Goal: Task Accomplishment & Management: Use online tool/utility

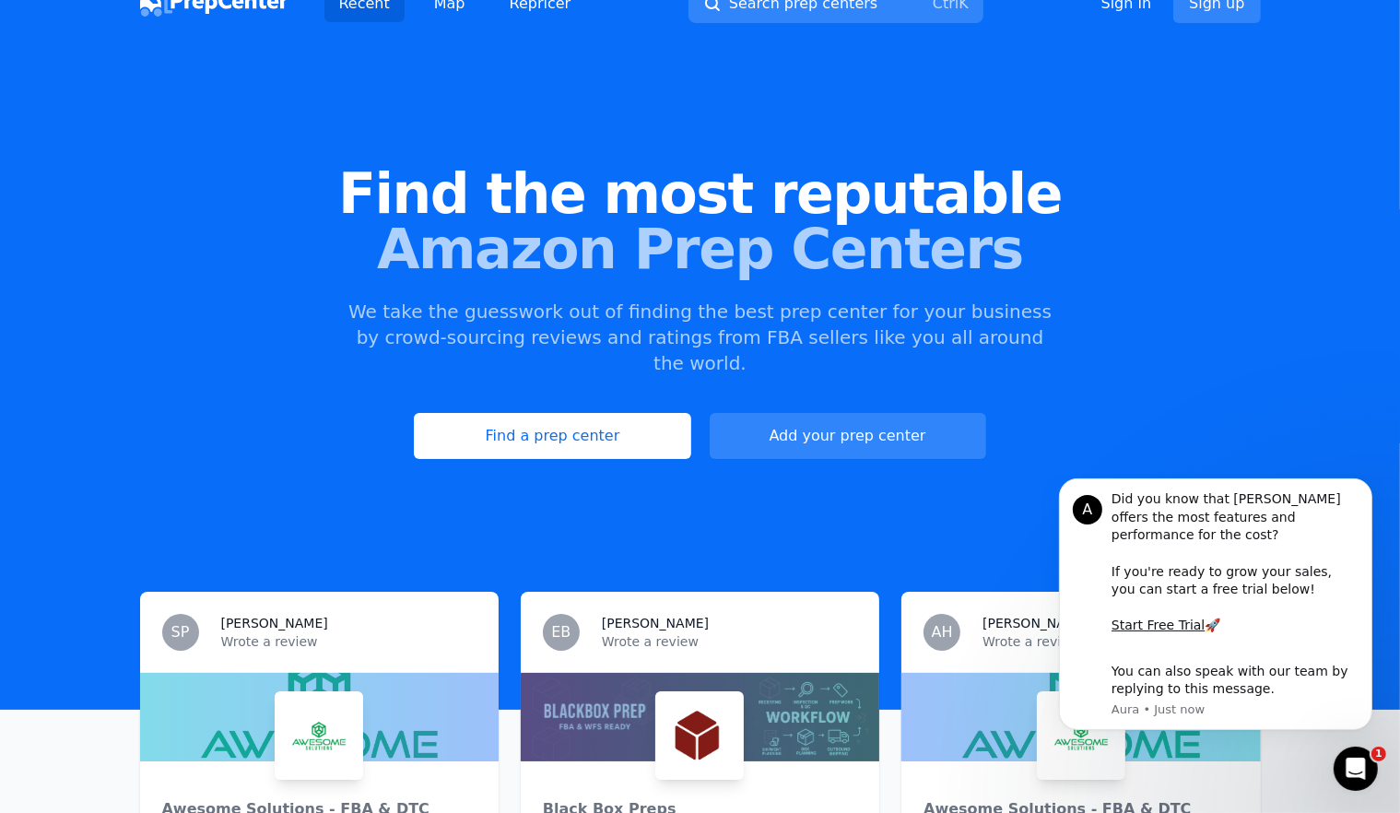
scroll to position [39, 0]
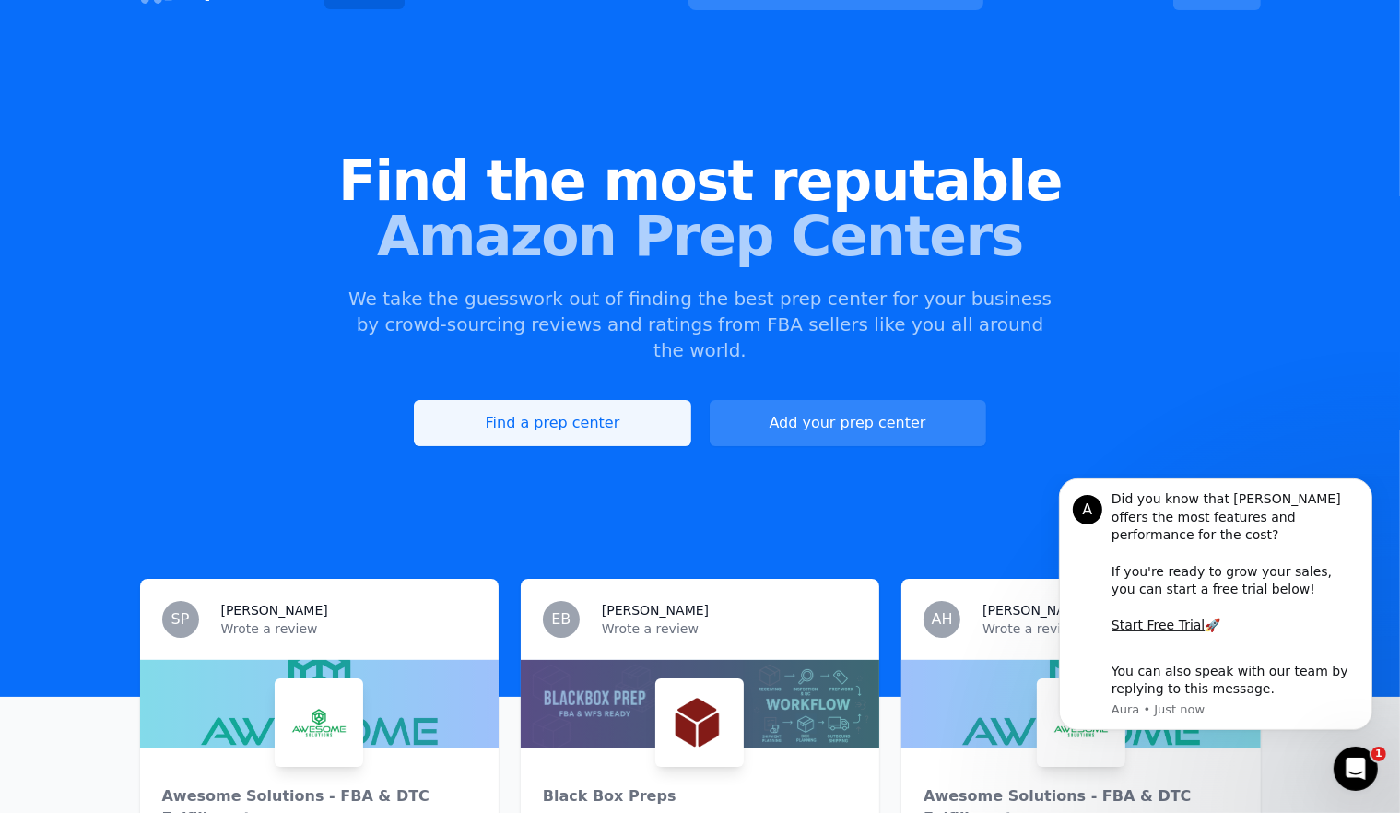
click at [605, 400] on link "Find a prep center" at bounding box center [552, 423] width 277 height 46
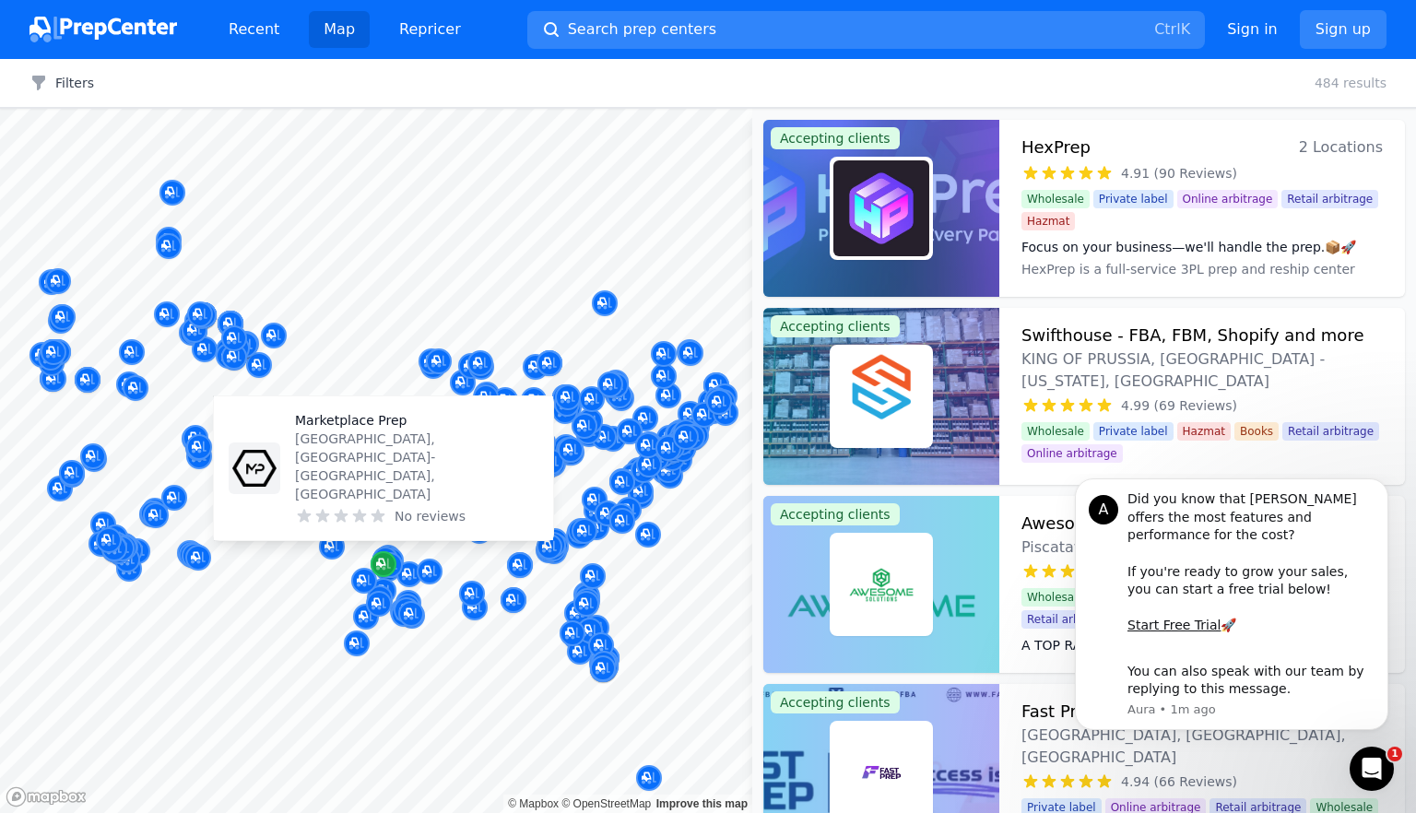
click at [382, 571] on icon "Map marker" at bounding box center [383, 564] width 15 height 18
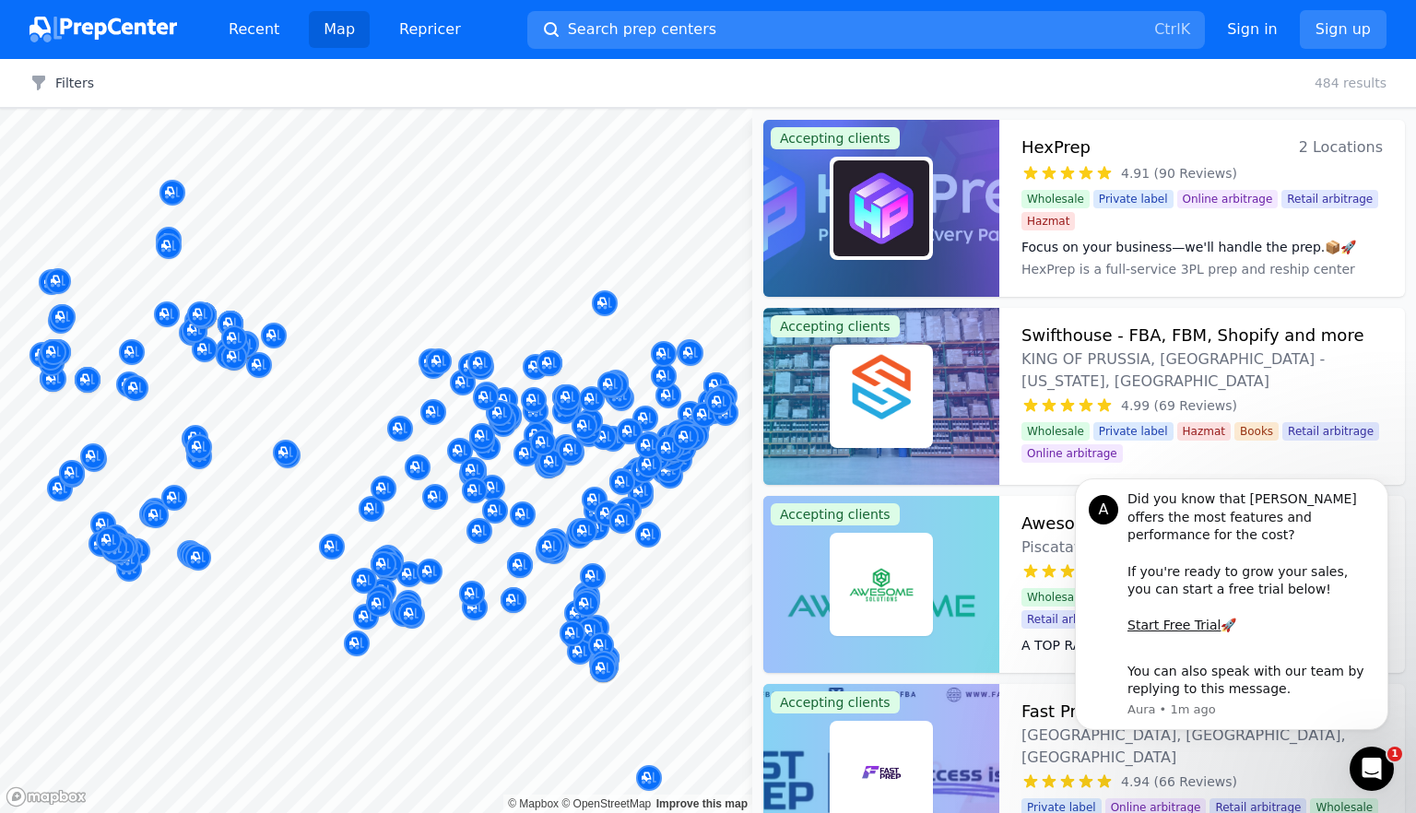
click at [384, 561] on div at bounding box center [364, 560] width 354 height 15
click at [716, 490] on icon "Dismiss notification" at bounding box center [1383, 484] width 10 height 10
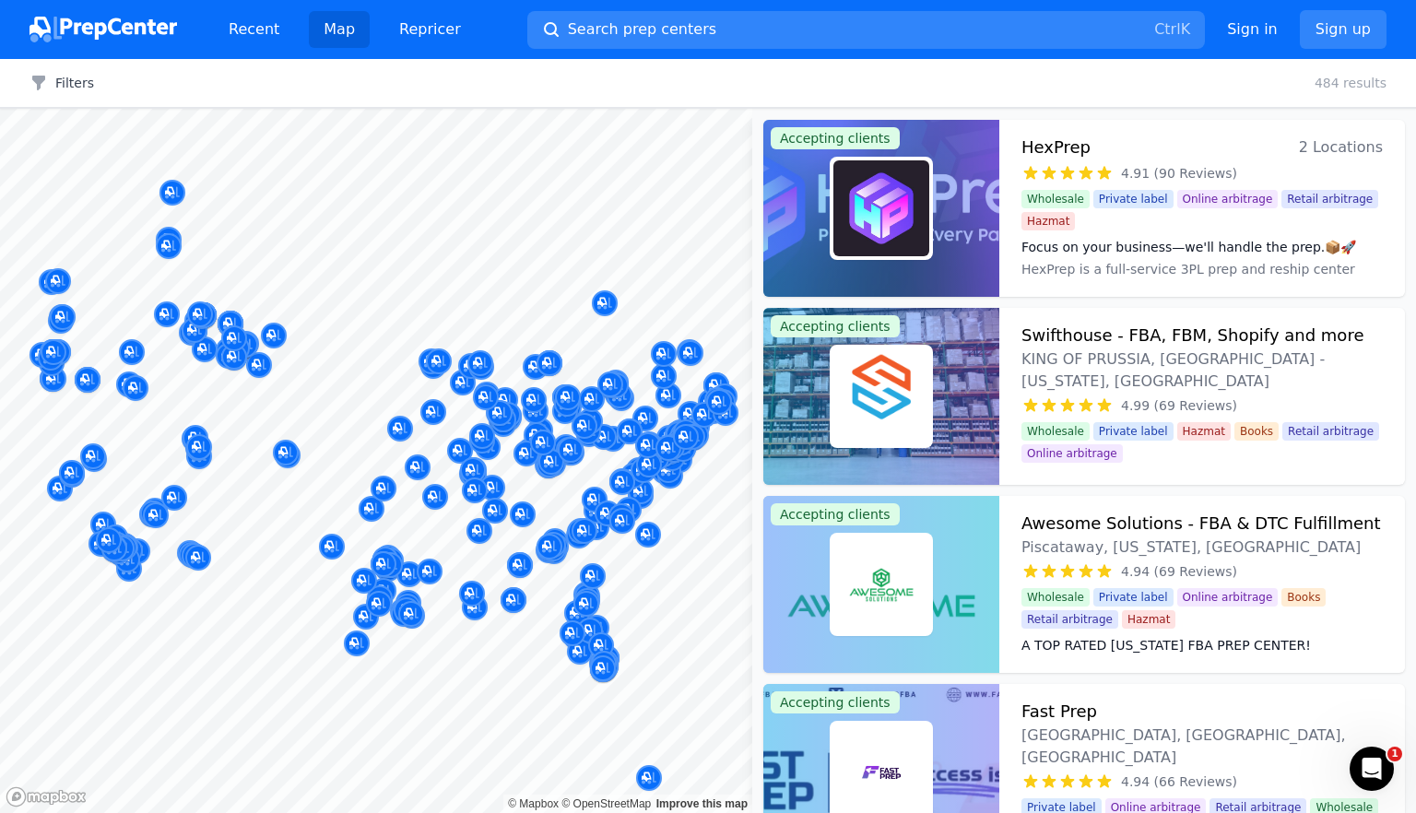
click at [362, 581] on div "Mariposa Logistics [GEOGRAPHIC_DATA], [US_STATE], [GEOGRAPHIC_DATA] No reviews" at bounding box center [514, 523] width 354 height 125
click at [394, 560] on div at bounding box center [364, 560] width 354 height 15
click at [386, 557] on div at bounding box center [364, 560] width 354 height 15
click at [616, 28] on span "Search prep centers" at bounding box center [642, 29] width 148 height 22
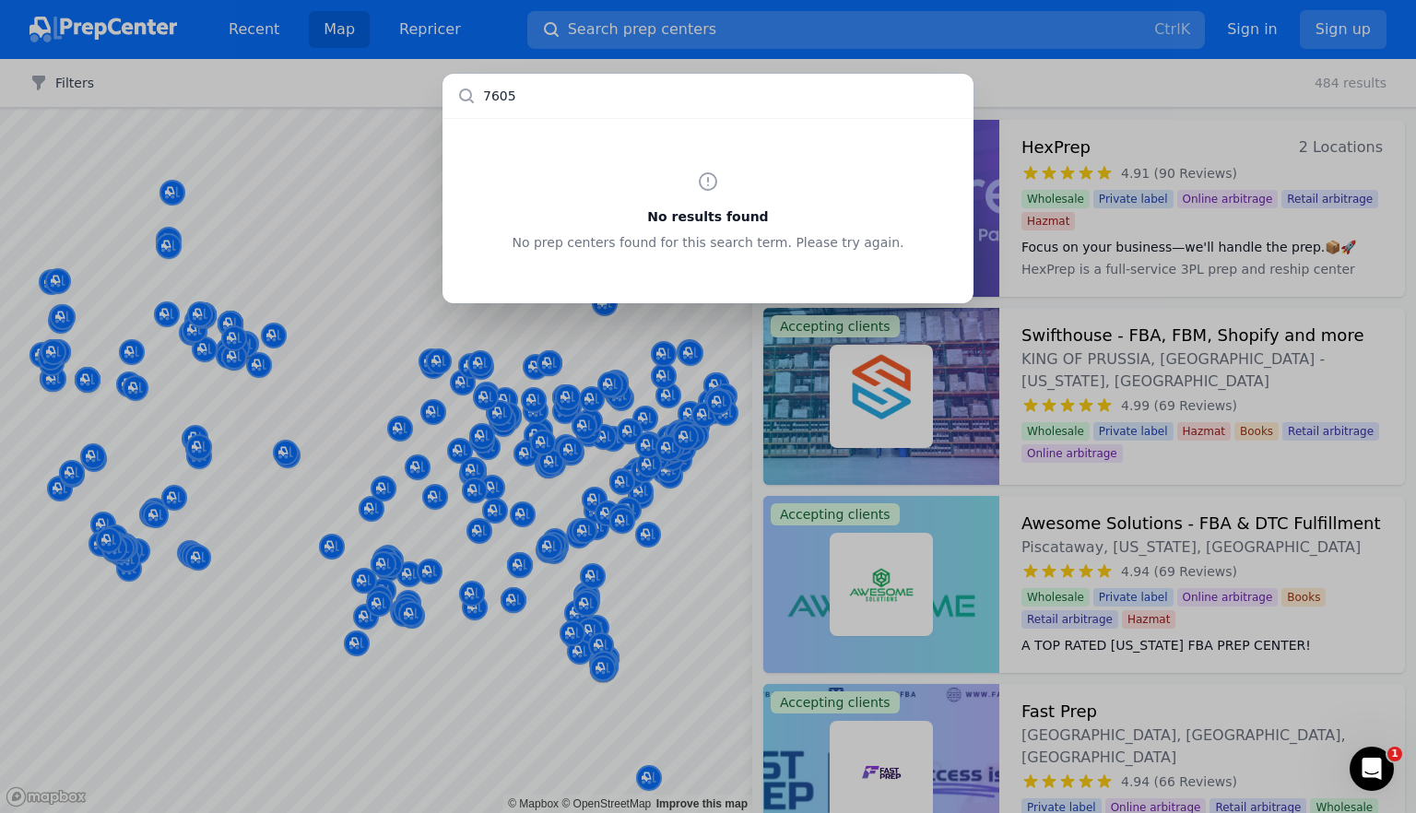
type input "76052"
click at [716, 75] on div "No results found No prep centers found for this search term. Please try again." at bounding box center [708, 406] width 1416 height 813
